Goal: Task Accomplishment & Management: Manage account settings

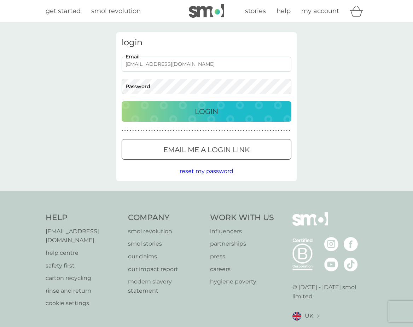
type input "[EMAIL_ADDRESS][DOMAIN_NAME]"
click at [208, 111] on p "Login" at bounding box center [206, 111] width 23 height 11
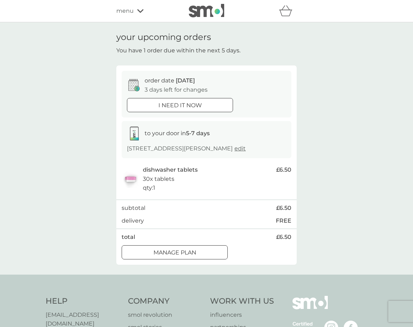
click at [182, 252] on div at bounding box center [174, 252] width 25 height 7
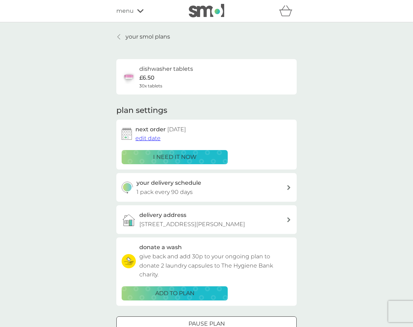
click at [154, 138] on span "edit date" at bounding box center [148, 138] width 25 height 7
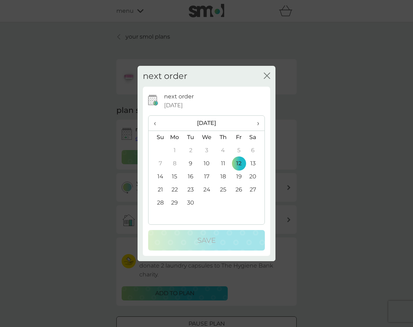
click at [258, 124] on span "›" at bounding box center [255, 123] width 7 height 15
click at [238, 176] on td "14" at bounding box center [239, 176] width 16 height 13
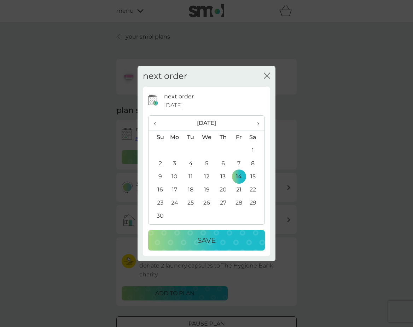
click at [207, 240] on p "Save" at bounding box center [206, 240] width 18 height 11
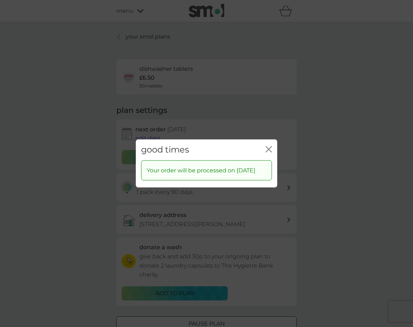
click at [270, 147] on icon "close" at bounding box center [270, 150] width 3 height 6
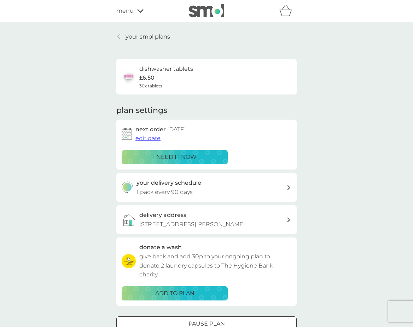
click at [291, 185] on div at bounding box center [289, 187] width 6 height 5
select select "91"
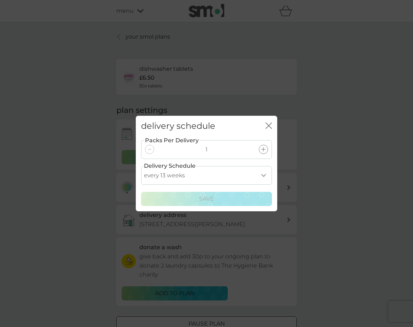
click at [267, 125] on icon "close" at bounding box center [269, 125] width 6 height 6
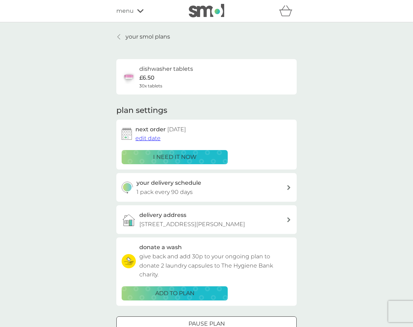
click at [73, 88] on div "your smol plans dishwasher tablets £6.50 30x tablets plan settings next order 1…" at bounding box center [206, 191] width 413 height 338
click at [151, 37] on p "your smol plans" at bounding box center [148, 36] width 45 height 9
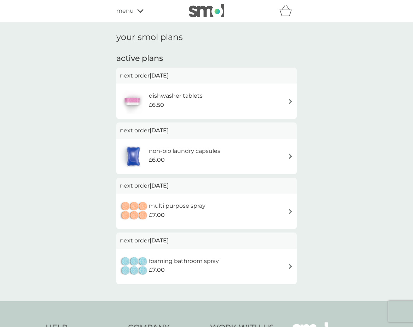
click at [292, 155] on img at bounding box center [290, 156] width 5 height 5
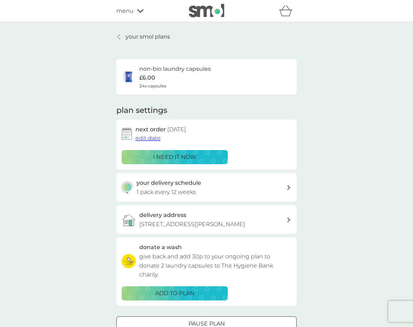
click at [118, 35] on icon at bounding box center [118, 37] width 3 height 6
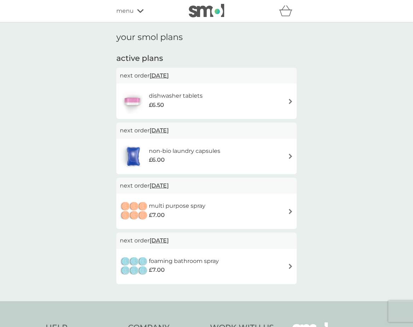
click at [289, 209] on img at bounding box center [290, 211] width 5 height 5
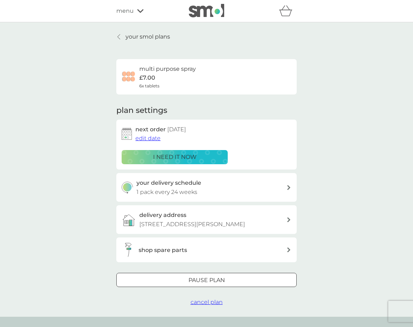
click at [119, 34] on link "your smol plans" at bounding box center [143, 36] width 54 height 9
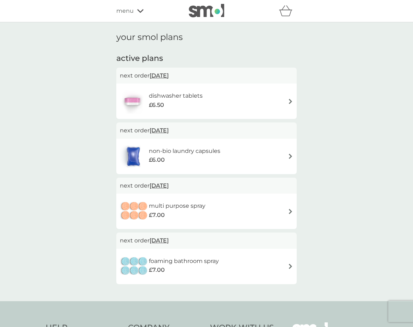
click at [292, 265] on img at bounding box center [290, 266] width 5 height 5
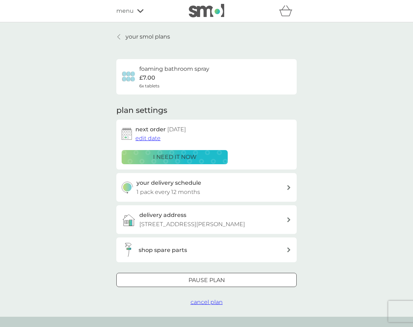
click at [136, 36] on p "your smol plans" at bounding box center [148, 36] width 45 height 9
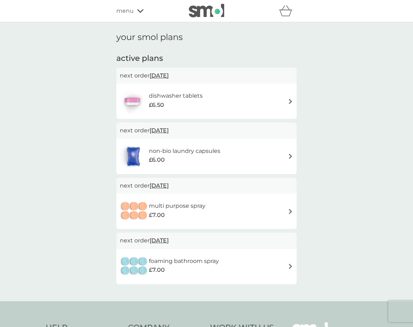
click at [138, 11] on icon at bounding box center [140, 11] width 6 height 4
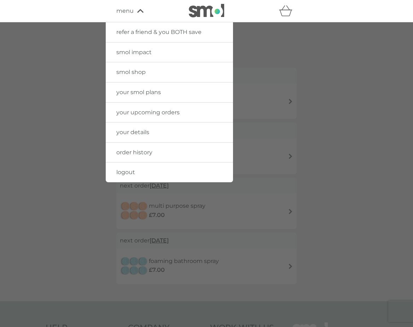
click at [143, 173] on link "logout" at bounding box center [169, 172] width 127 height 20
